Goal: Task Accomplishment & Management: Manage account settings

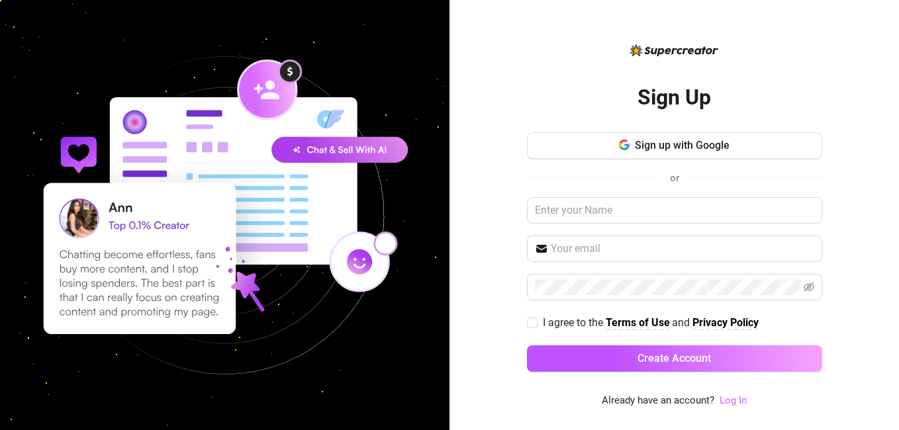
click at [736, 396] on link "Log In" at bounding box center [733, 401] width 27 height 12
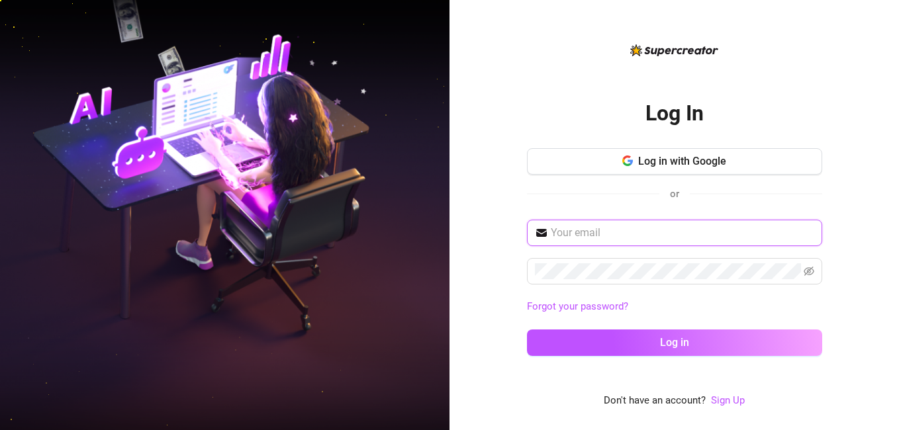
click at [705, 232] on input "text" at bounding box center [683, 233] width 264 height 16
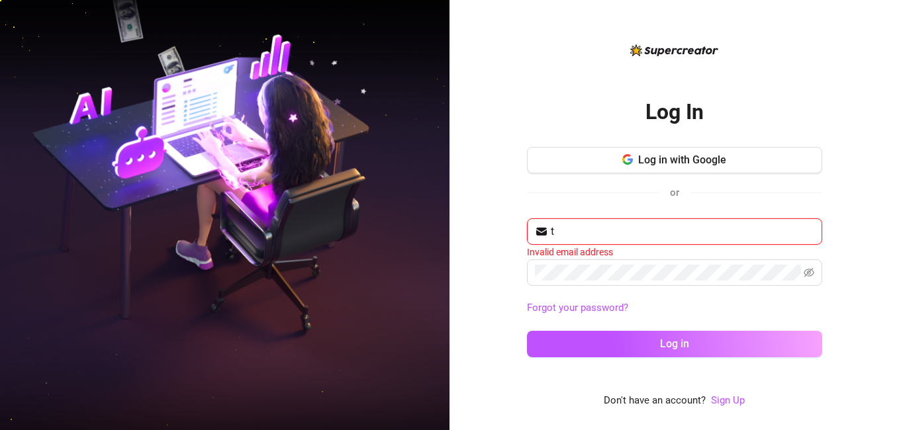
type input "[EMAIL_ADDRESS][DOMAIN_NAME]"
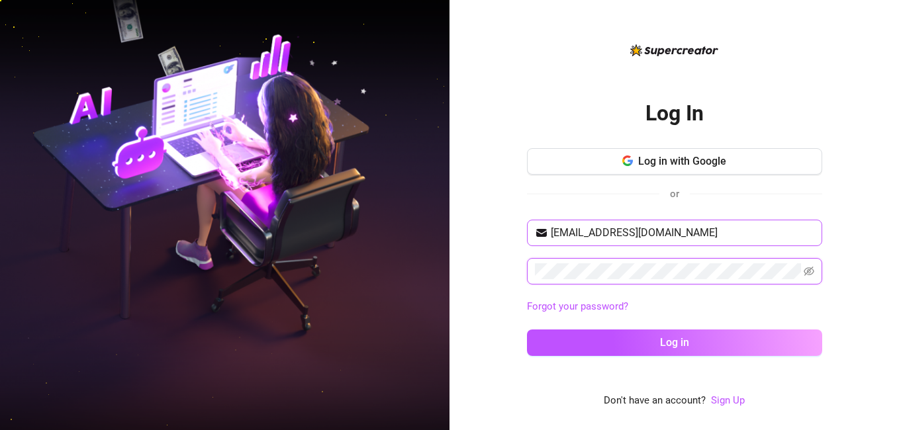
click at [527, 330] on button "Log in" at bounding box center [674, 343] width 295 height 26
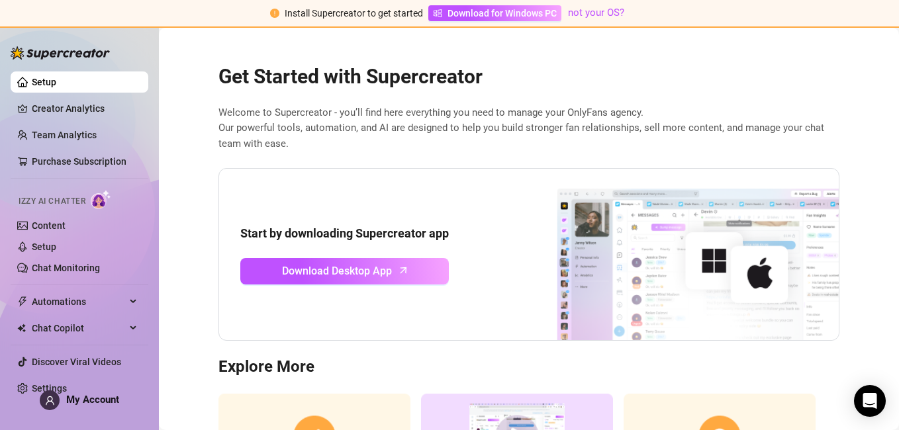
click at [602, 155] on div "Get Started with Supercreator Welcome to Supercreator - you’ll find here everyt…" at bounding box center [529, 291] width 642 height 487
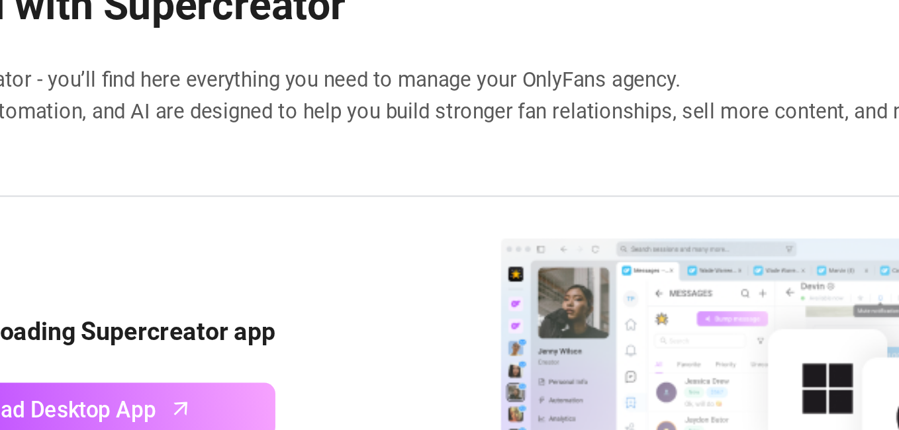
click at [591, 146] on span "Welcome to Supercreator - you’ll find here everything you need to manage your O…" at bounding box center [529, 128] width 621 height 47
click at [532, 152] on div "Get Started with Supercreator Welcome to Supercreator - you’ll find here everyt…" at bounding box center [529, 291] width 642 height 487
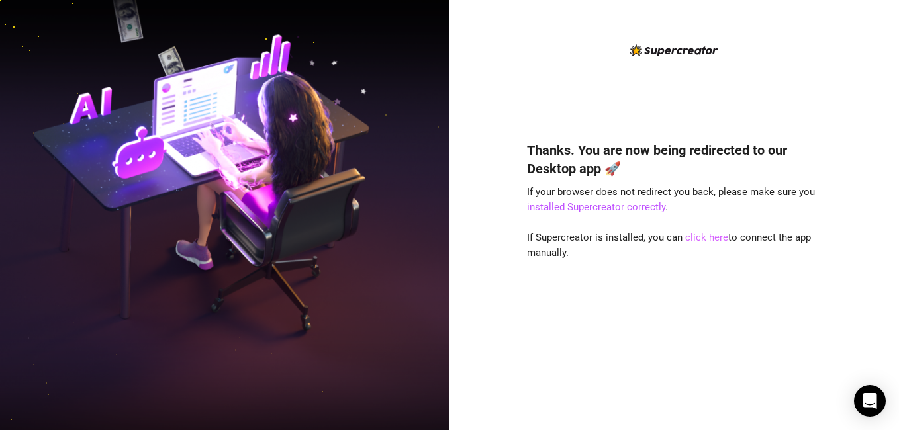
click at [701, 239] on link "click here" at bounding box center [706, 238] width 43 height 12
click at [694, 232] on link "click here" at bounding box center [706, 238] width 43 height 12
click at [709, 234] on link "click here" at bounding box center [706, 238] width 43 height 12
